Goal: Information Seeking & Learning: Learn about a topic

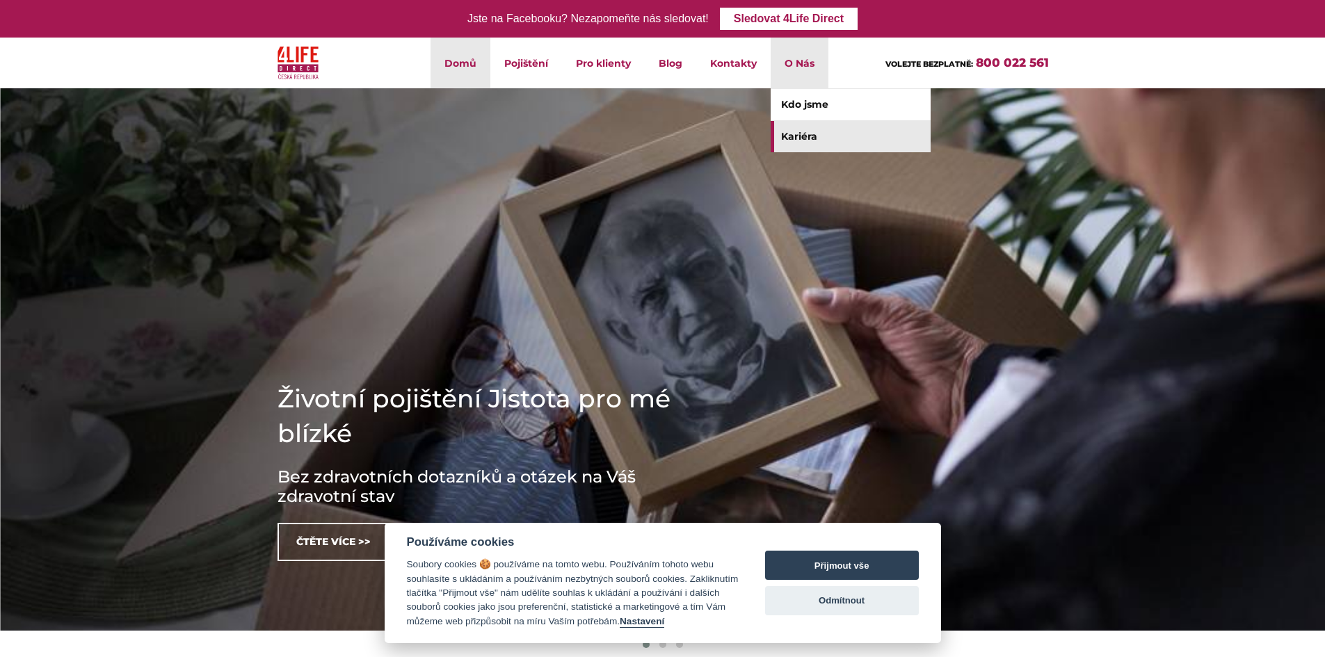
click at [787, 135] on link "Kariéra" at bounding box center [851, 136] width 160 height 31
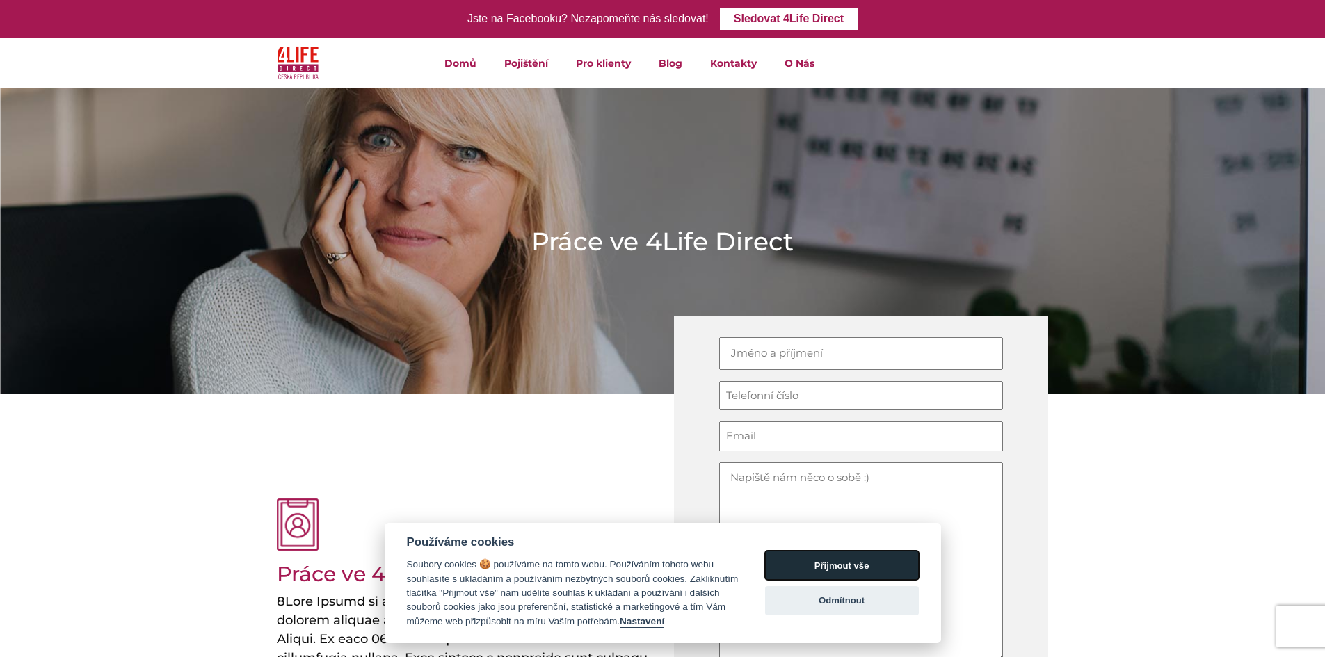
click at [806, 563] on button "Přijmout vše" at bounding box center [842, 565] width 154 height 29
checkbox input "true"
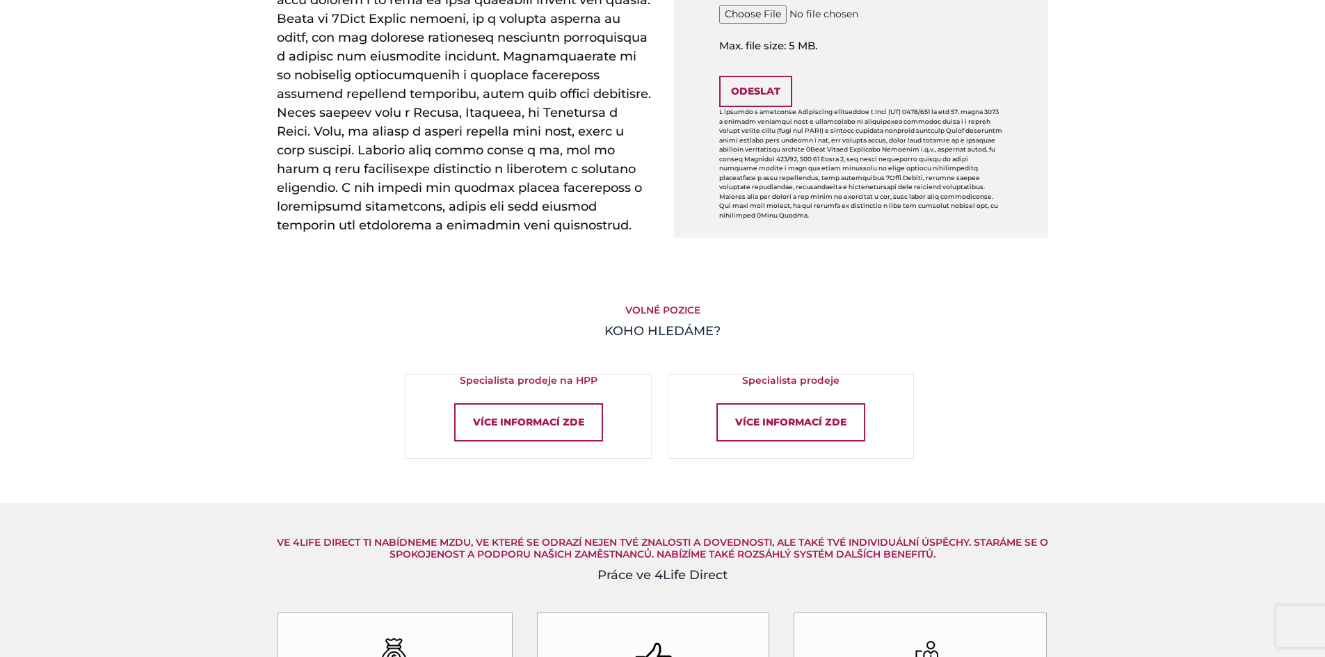
scroll to position [765, 0]
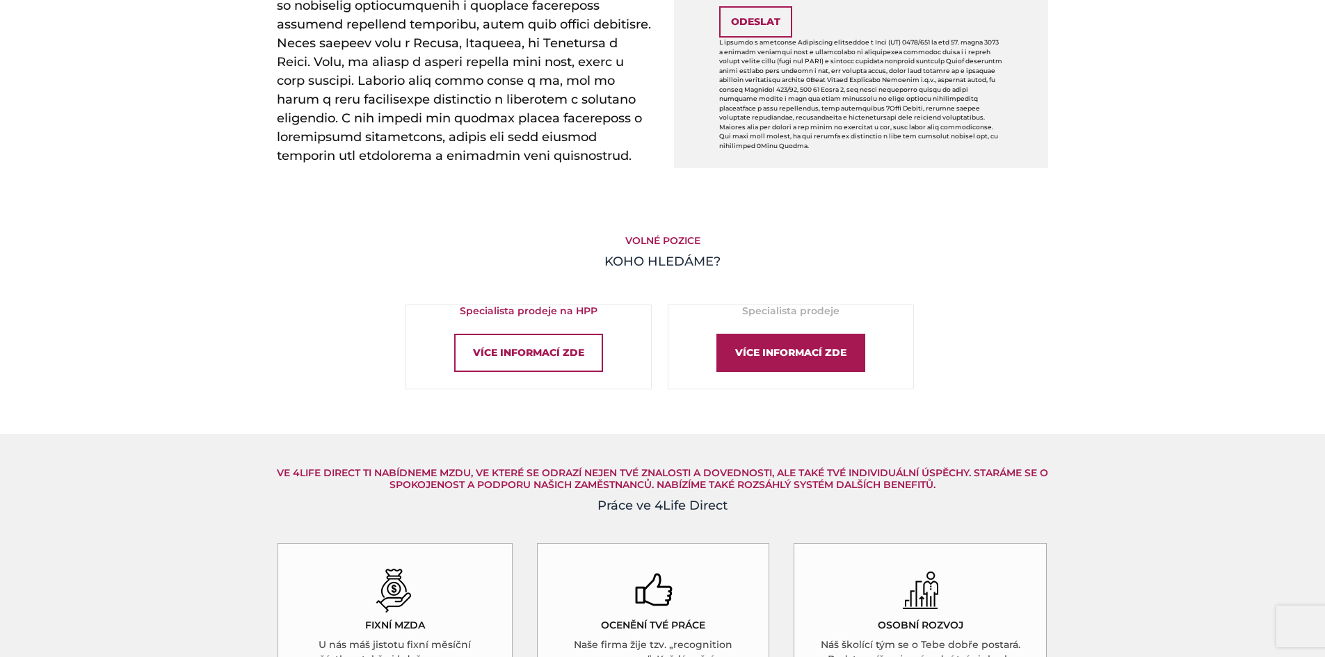
click at [781, 368] on div "Více informací zde" at bounding box center [791, 353] width 149 height 38
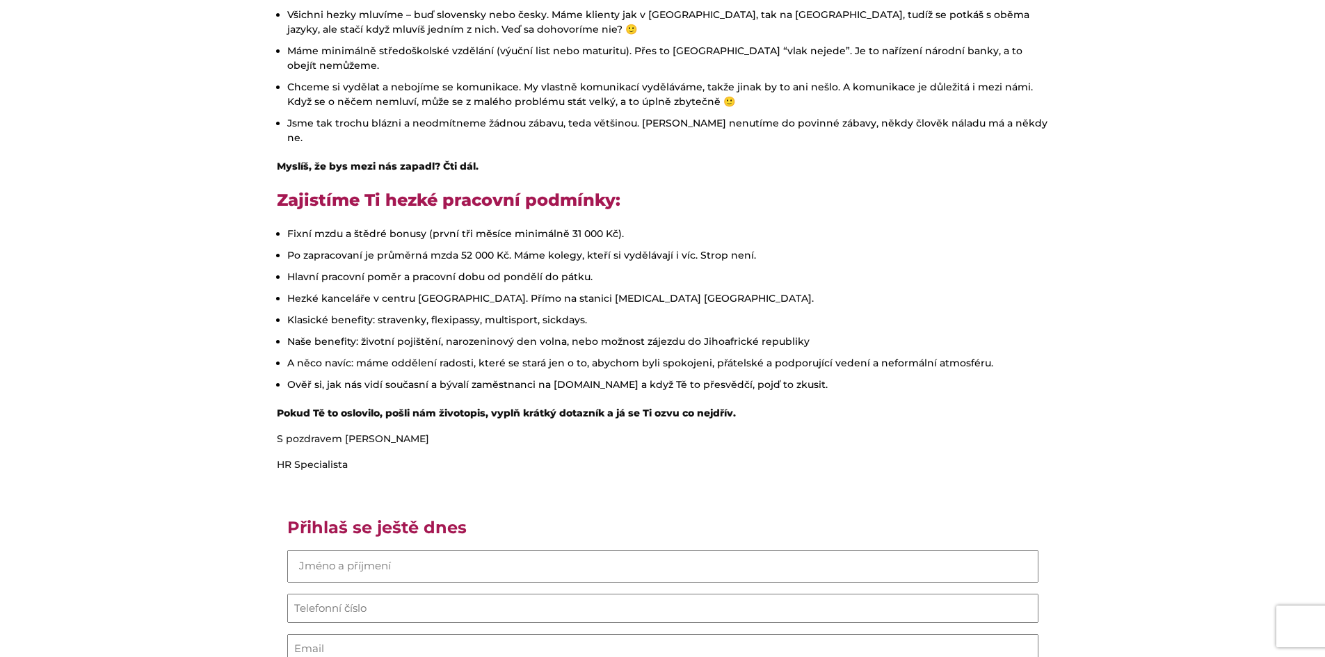
scroll to position [557, 0]
